Goal: Transaction & Acquisition: Subscribe to service/newsletter

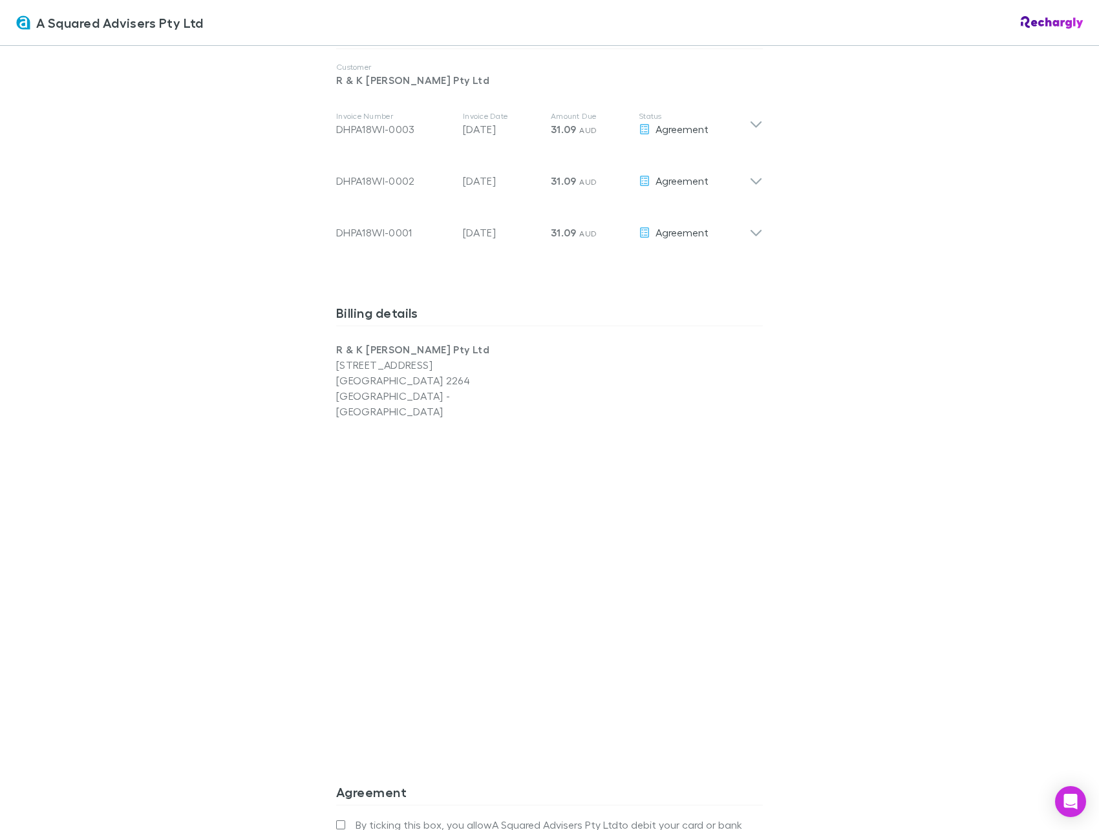
scroll to position [933, 0]
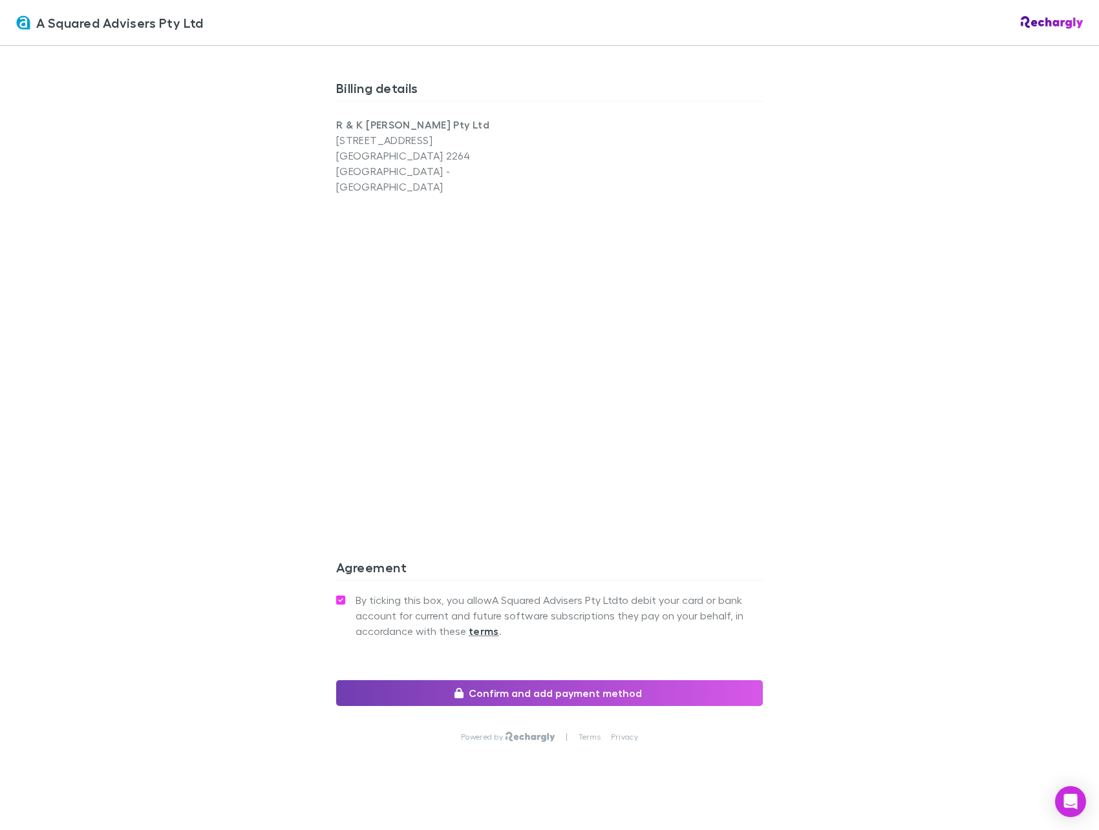
click at [558, 680] on button "Confirm and add payment method" at bounding box center [549, 693] width 427 height 26
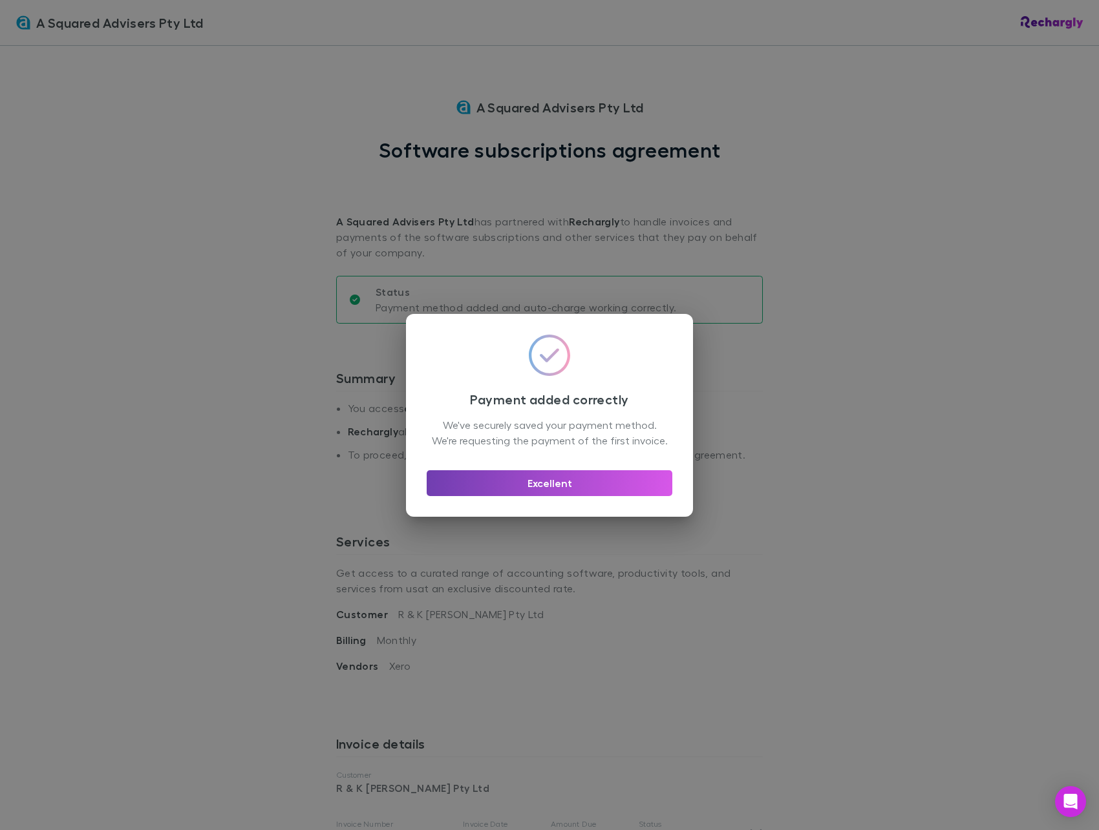
click at [533, 493] on button "Excellent" at bounding box center [550, 483] width 246 height 26
